Goal: Information Seeking & Learning: Learn about a topic

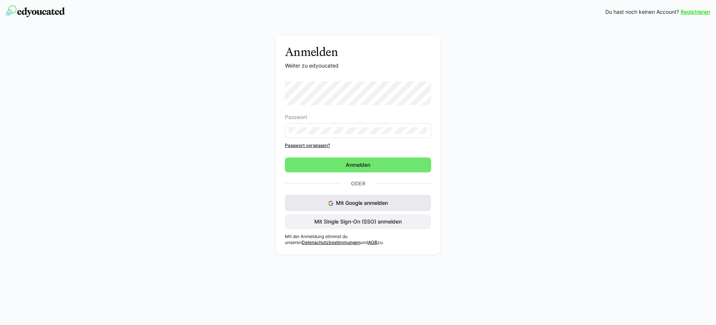
click at [370, 212] on div "Mit Google anmelden Mit Single Sign-On (SSO) anmelden" at bounding box center [358, 212] width 146 height 34
click at [365, 202] on span "Mit Google anmelden" at bounding box center [362, 203] width 52 height 6
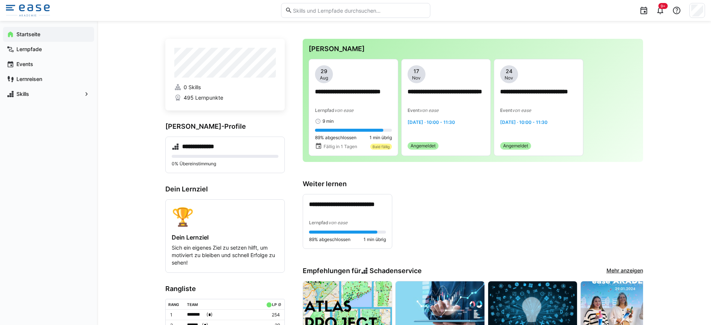
scroll to position [3, 0]
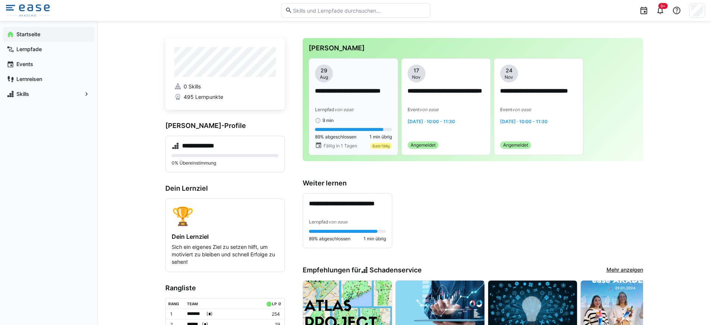
click at [370, 75] on app-date-bubble "[DATE]" at bounding box center [353, 74] width 77 height 18
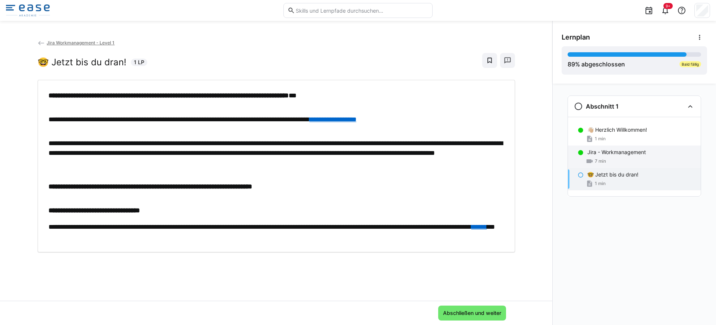
click at [657, 153] on div "Jira - Workmanagement" at bounding box center [641, 151] width 107 height 7
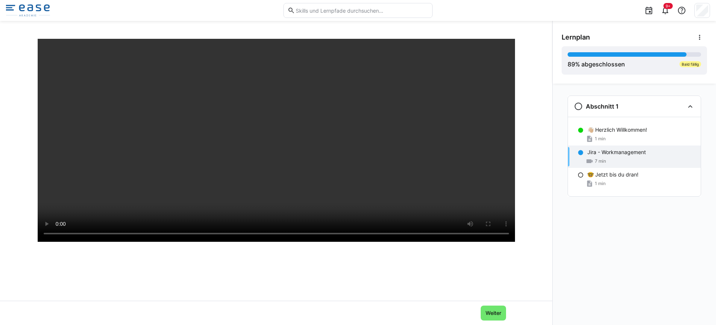
scroll to position [106, 0]
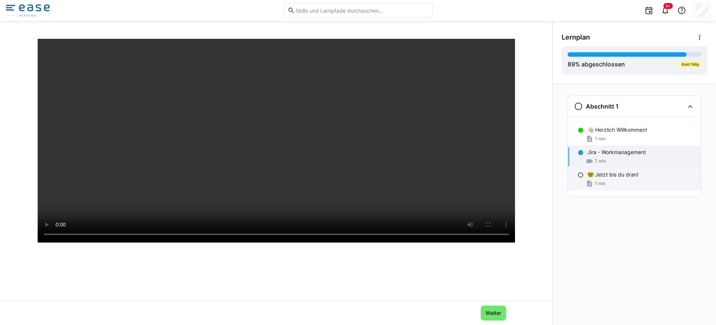
click at [610, 179] on div "🤓 Jetzt bis du dran! 1 min" at bounding box center [634, 179] width 133 height 22
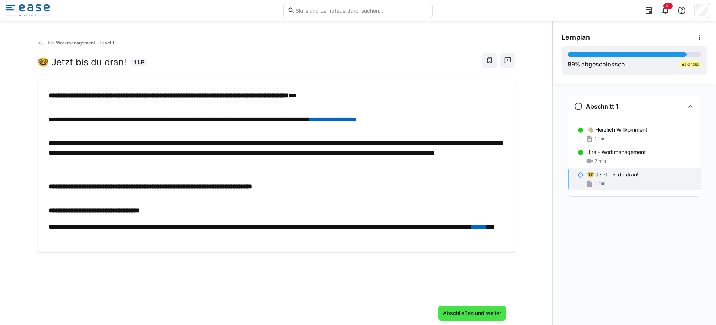
click at [472, 314] on span "Abschließen und weiter" at bounding box center [472, 312] width 60 height 7
